Goal: Transaction & Acquisition: Purchase product/service

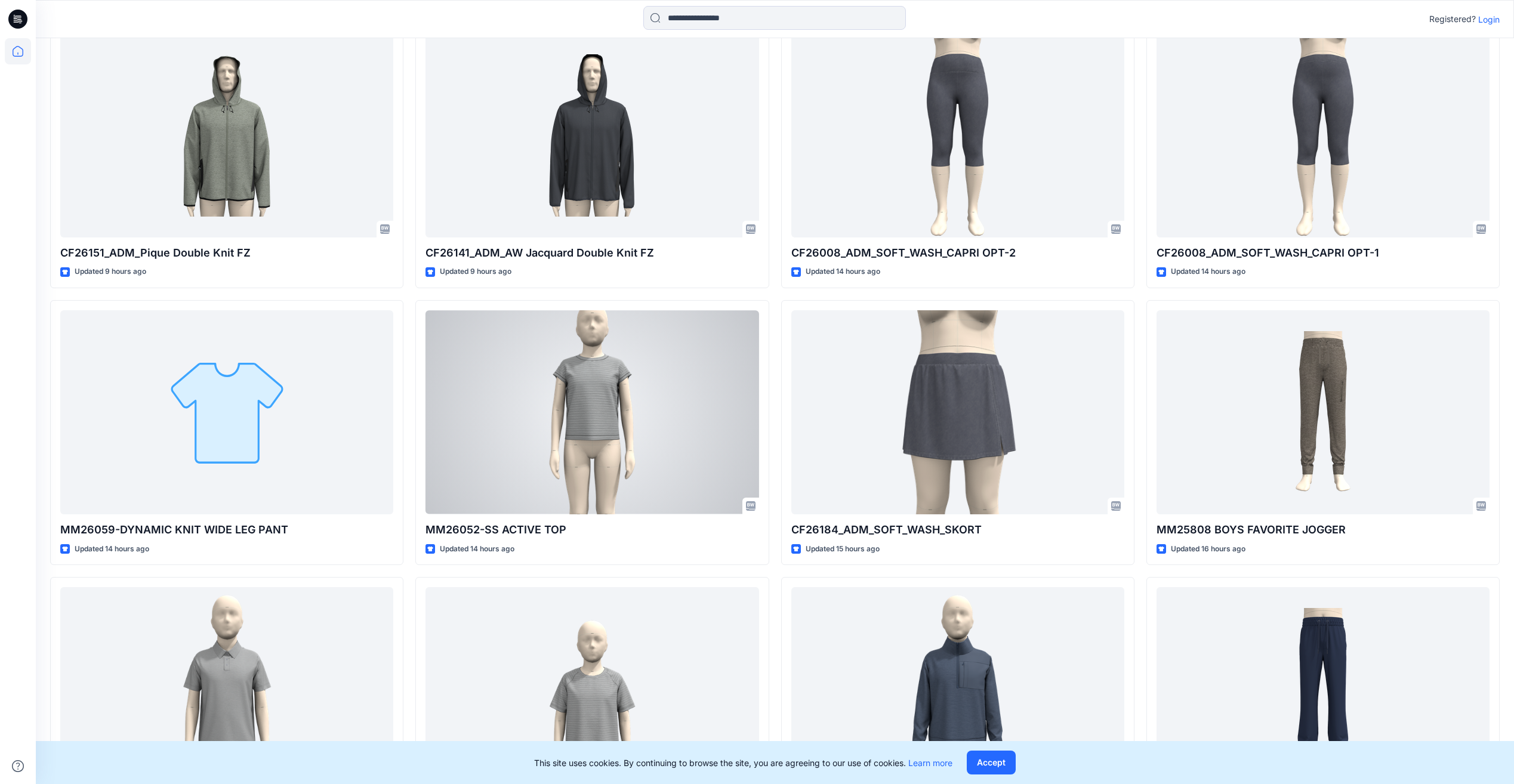
scroll to position [989, 0]
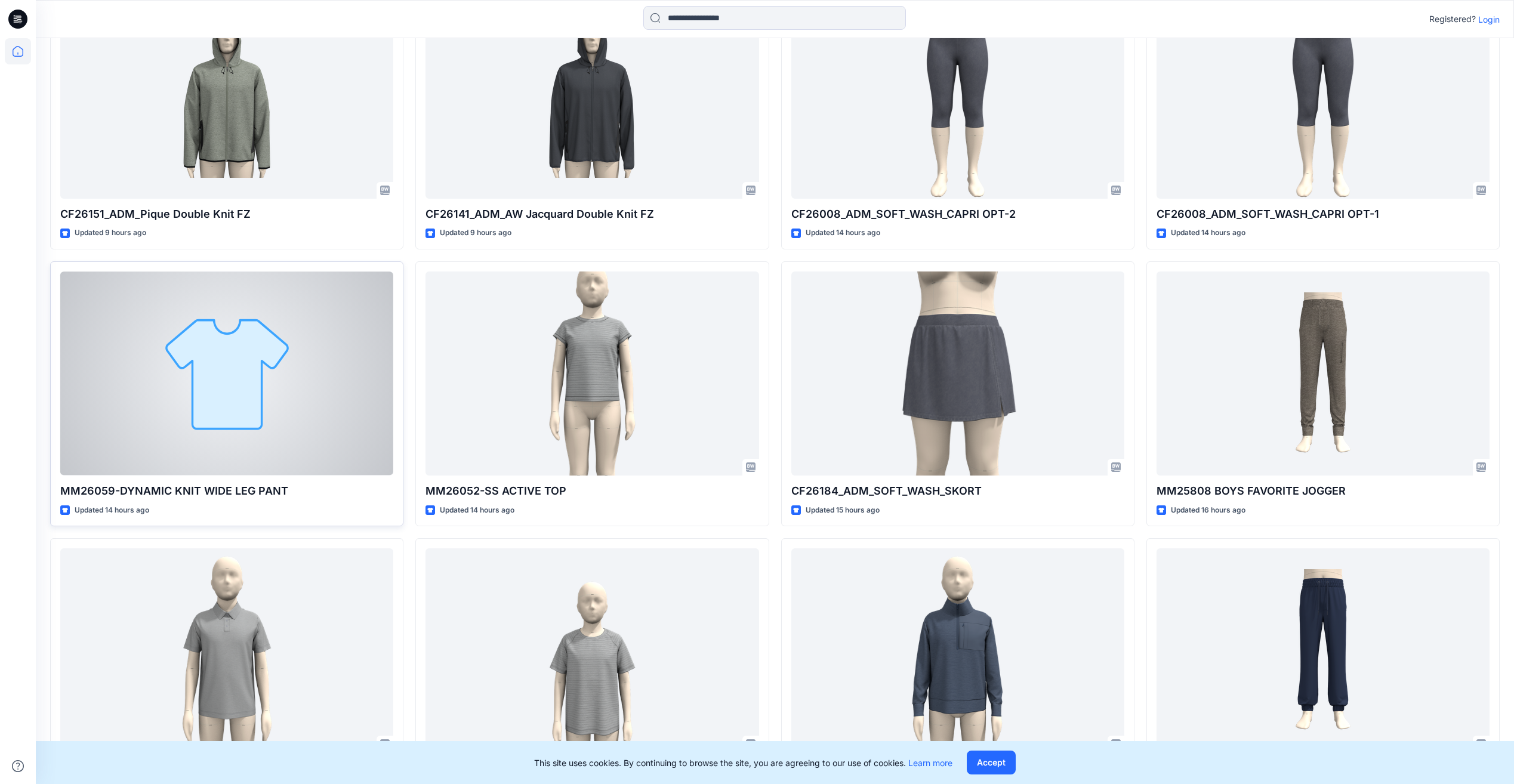
click at [268, 396] on div at bounding box center [227, 373] width 333 height 203
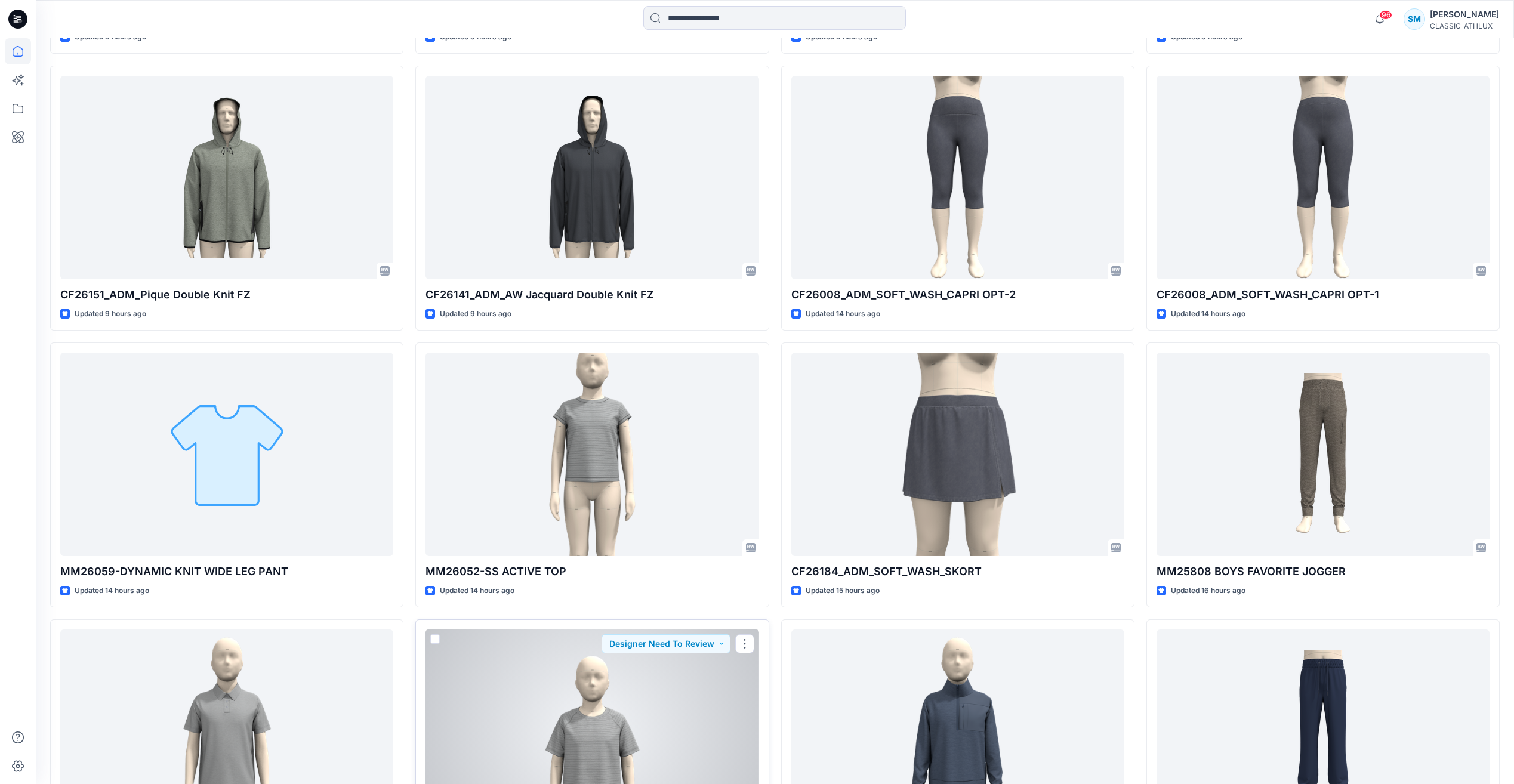
scroll to position [971, 0]
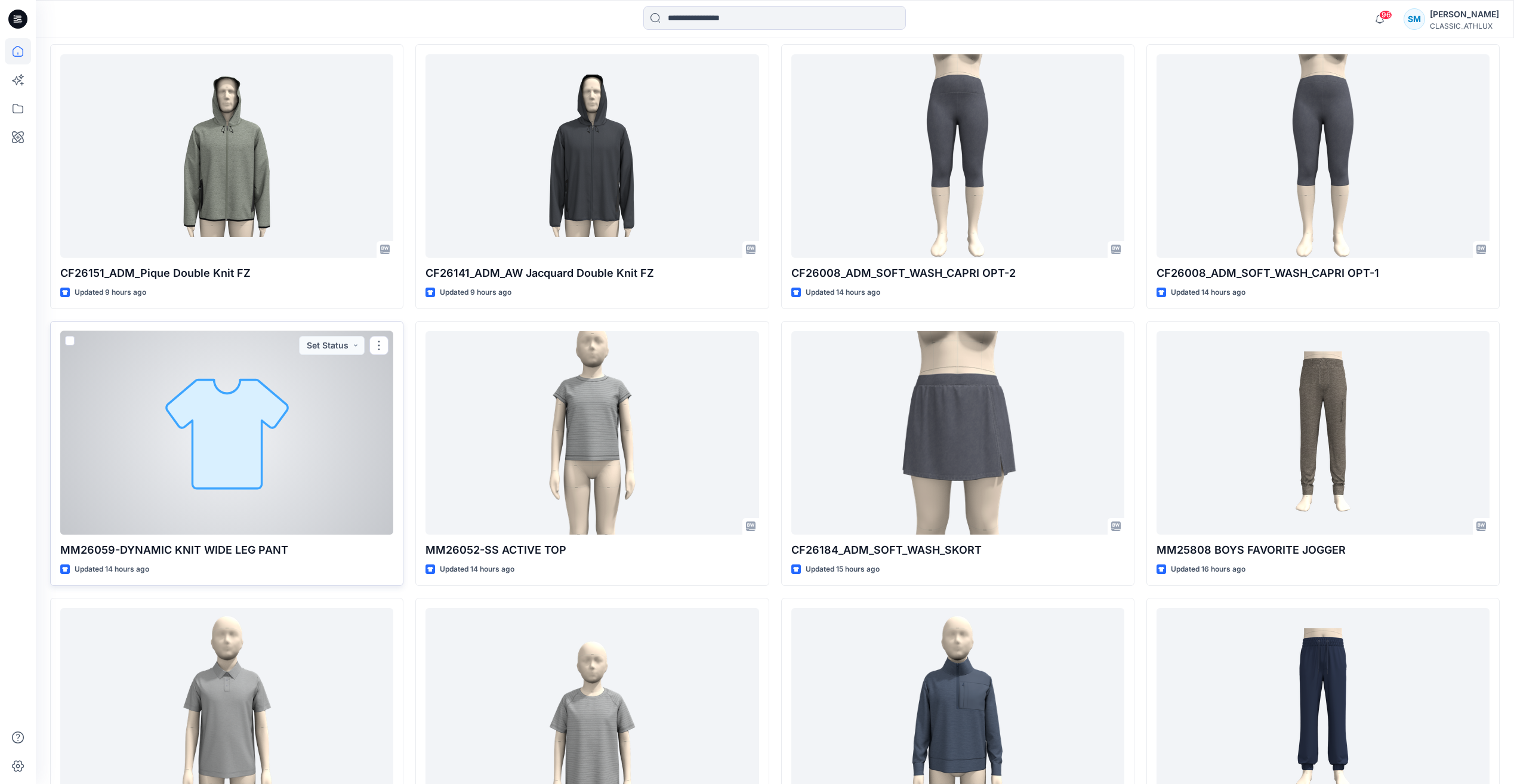
click at [241, 441] on div at bounding box center [227, 433] width 333 height 203
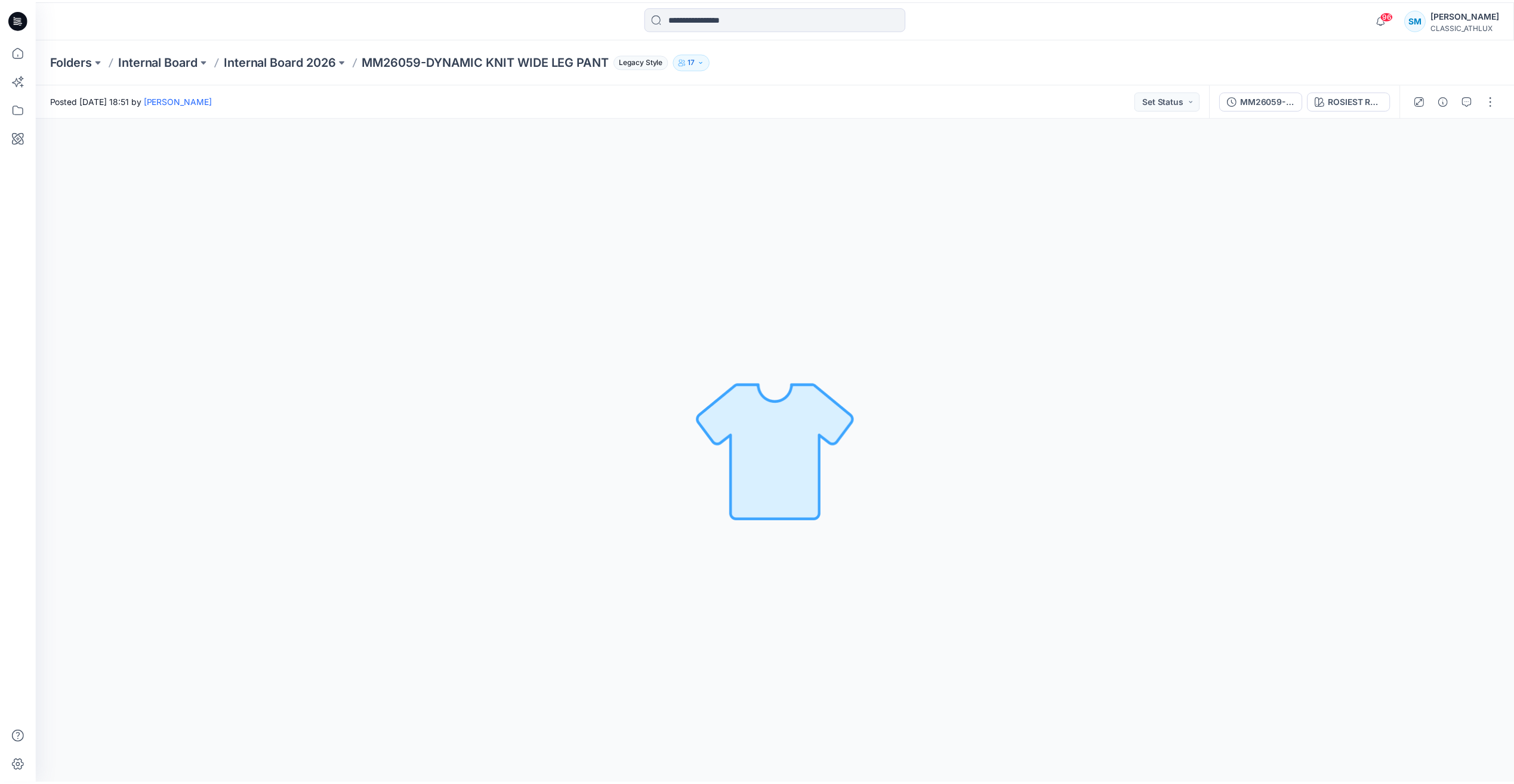
scroll to position [971, 0]
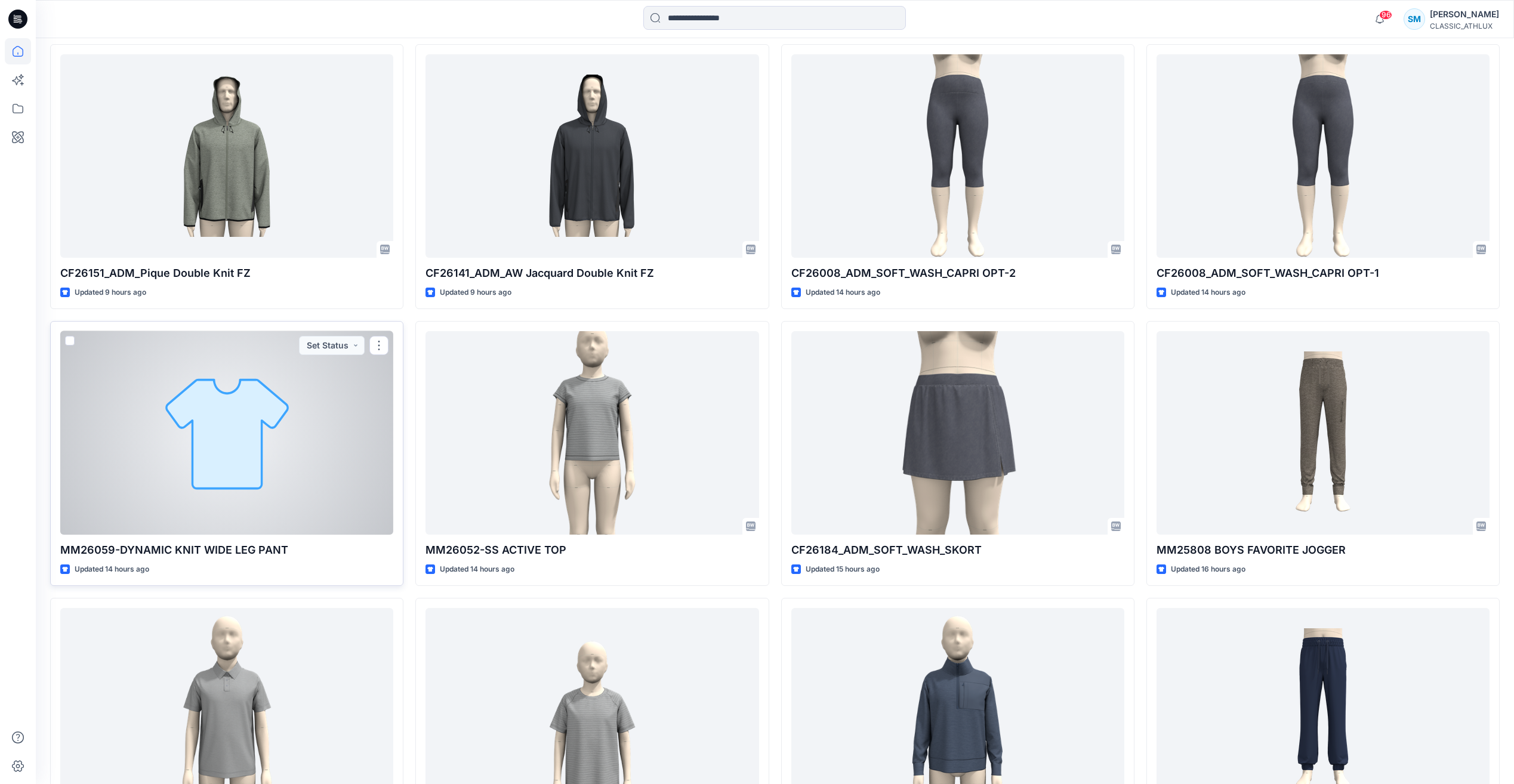
click at [207, 499] on div at bounding box center [227, 433] width 333 height 203
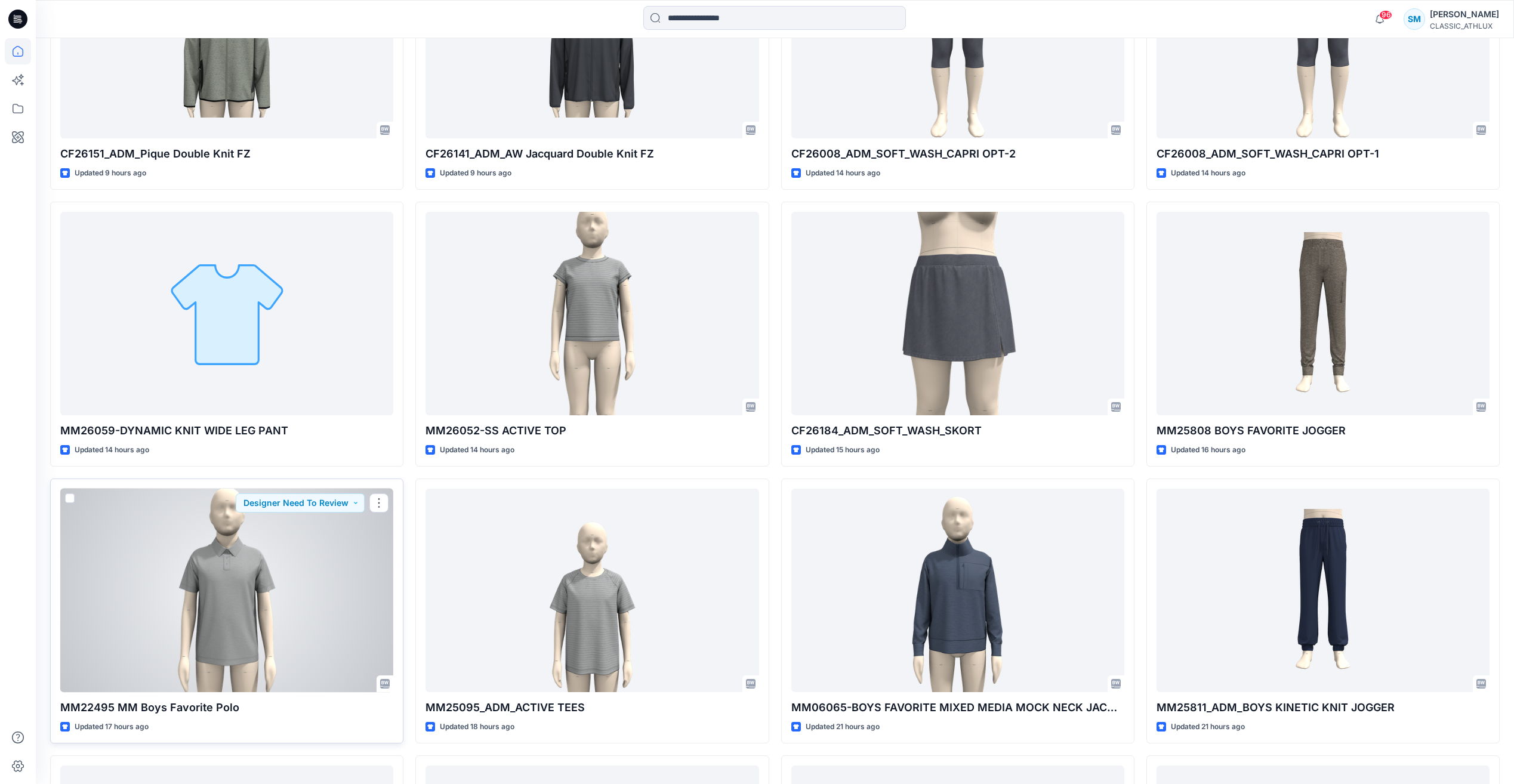
scroll to position [852, 0]
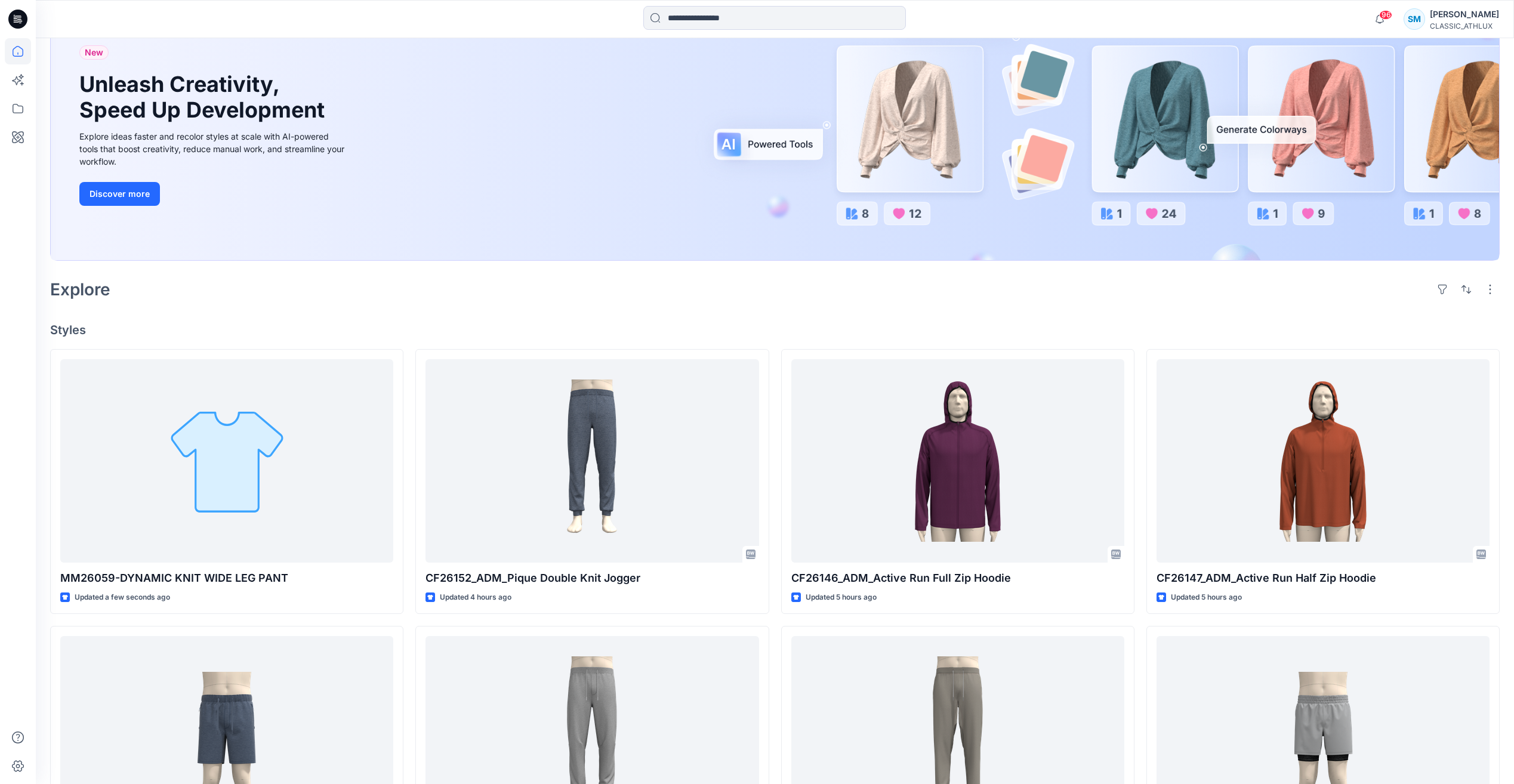
scroll to position [239, 0]
